Goal: Information Seeking & Learning: Learn about a topic

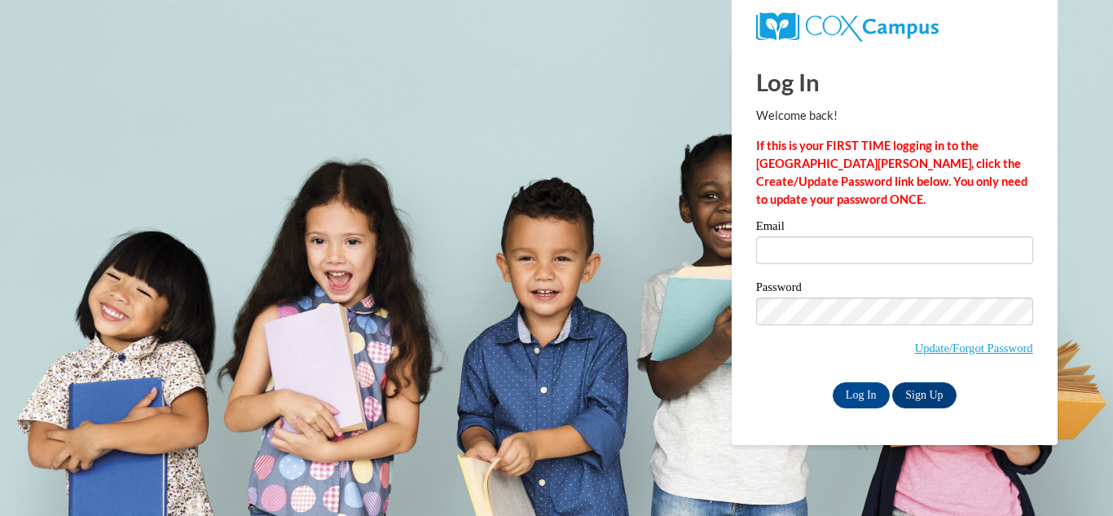
type input "evedex2010@yahoo.com"
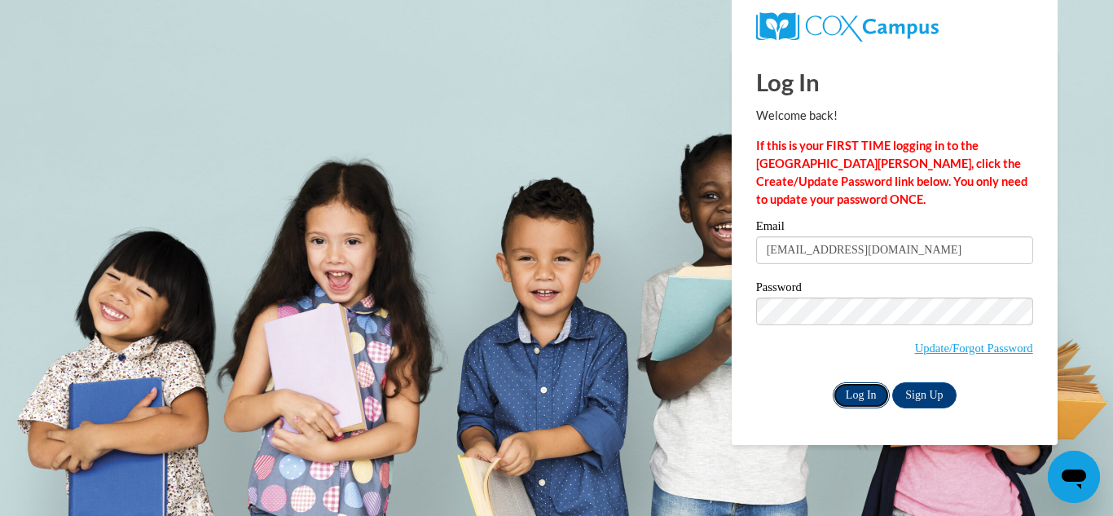
click at [876, 388] on input "Log In" at bounding box center [861, 395] width 57 height 26
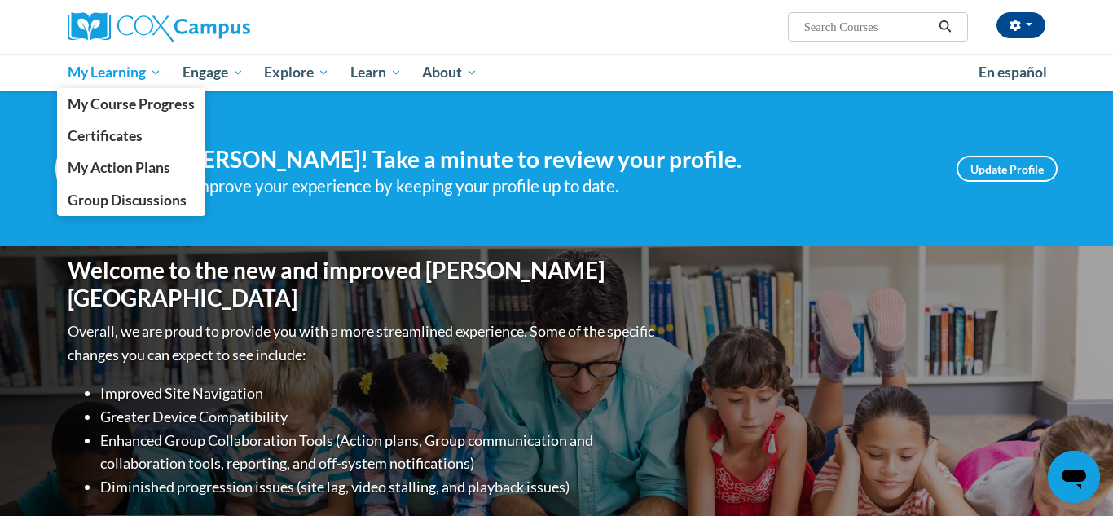
click at [130, 77] on span "My Learning" at bounding box center [115, 73] width 94 height 20
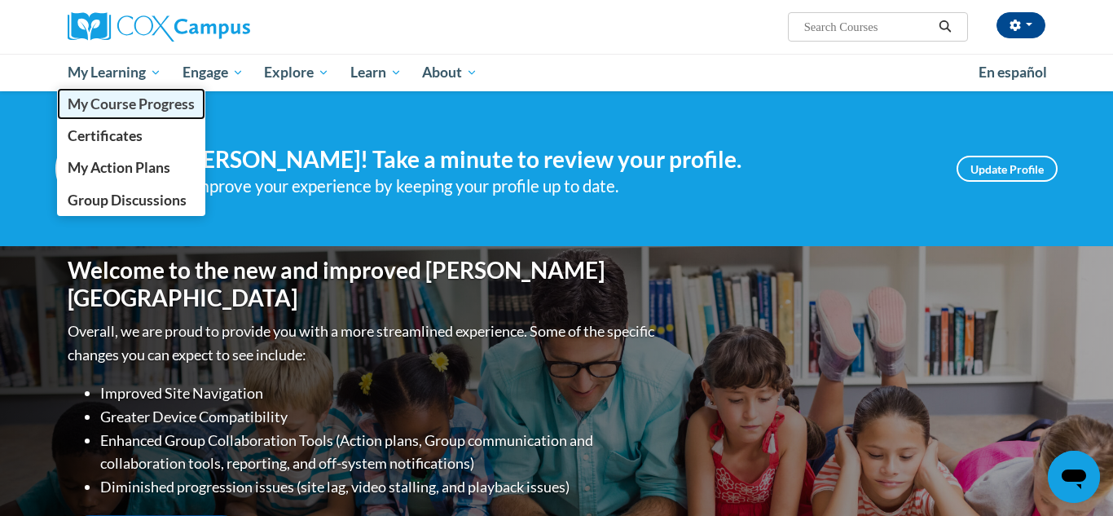
click at [174, 108] on span "My Course Progress" at bounding box center [131, 103] width 127 height 17
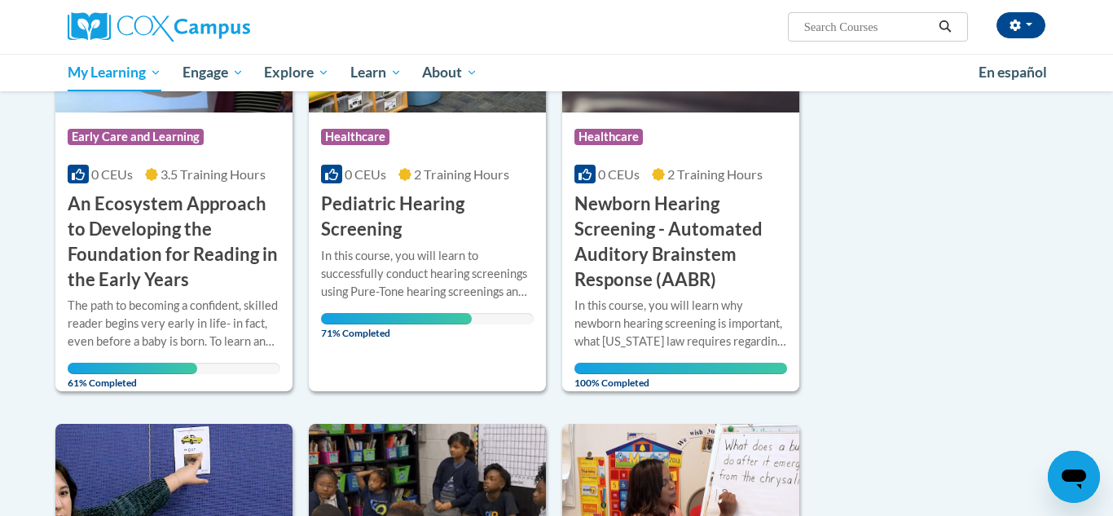
scroll to position [791, 0]
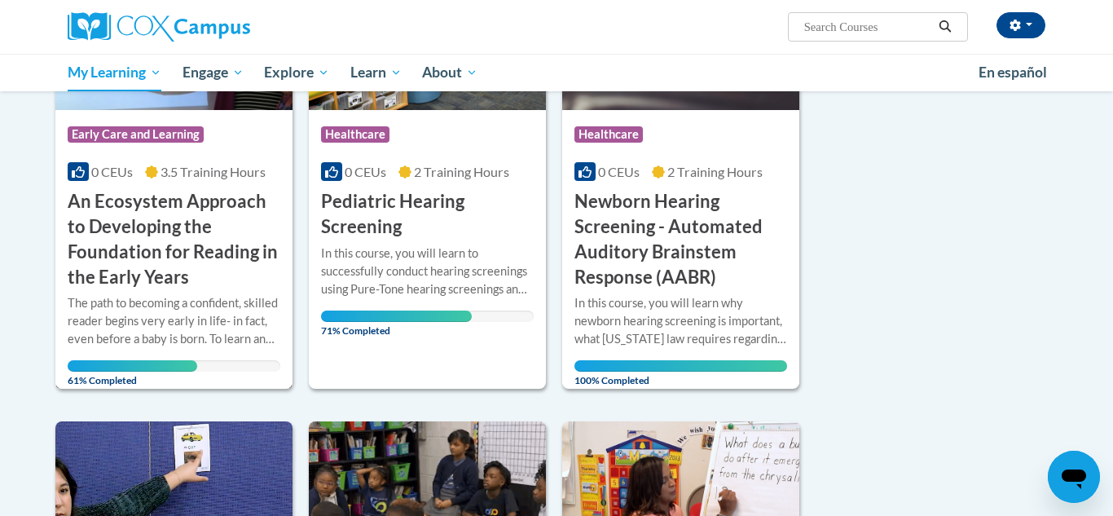
click at [268, 244] on h3 "An Ecosystem Approach to Developing the Foundation for Reading in the Early Yea…" at bounding box center [174, 239] width 213 height 100
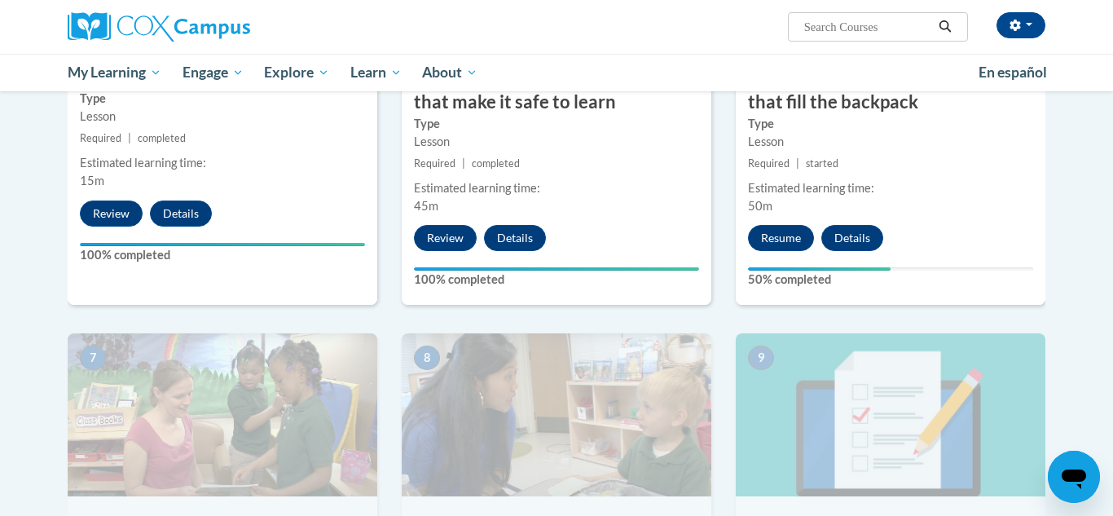
scroll to position [1026, 0]
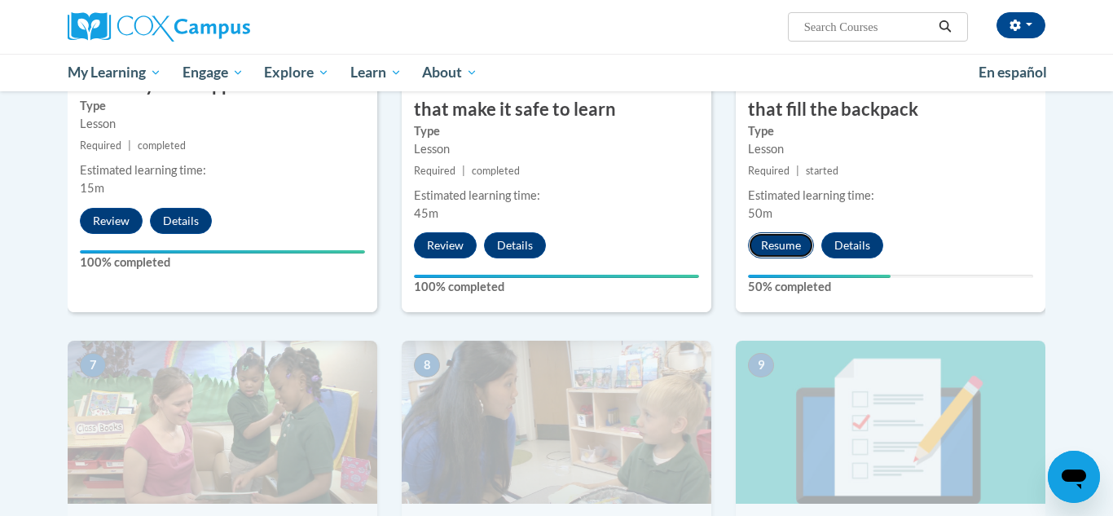
click at [789, 242] on button "Resume" at bounding box center [781, 245] width 66 height 26
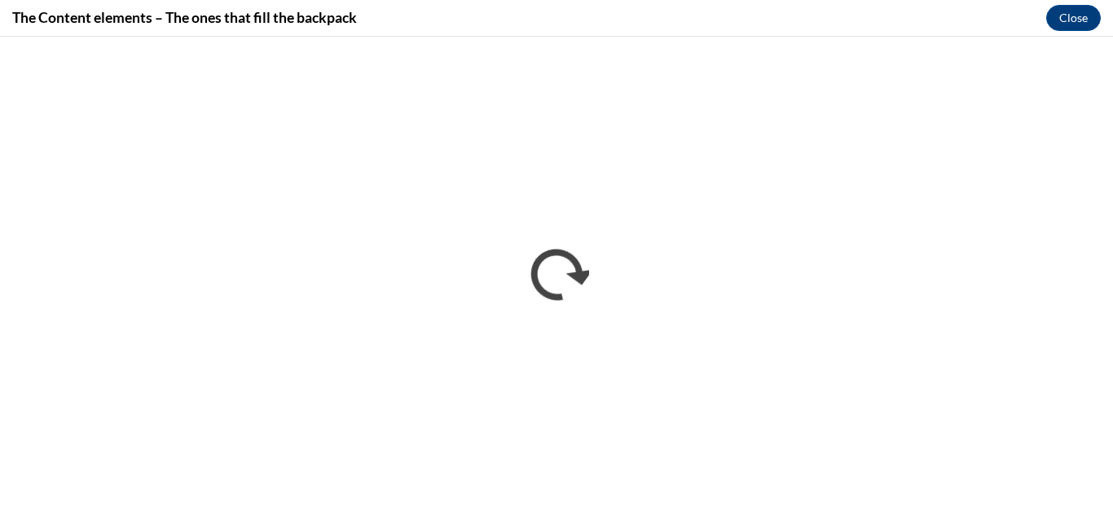
scroll to position [0, 0]
